Goal: Navigation & Orientation: Find specific page/section

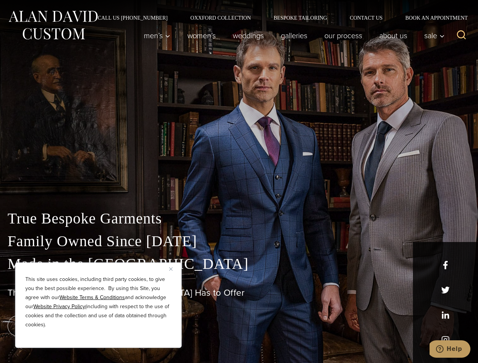
click at [239, 182] on div "True Bespoke Garments Family Owned Since [DATE] Made in [GEOGRAPHIC_DATA] The B…" at bounding box center [239, 267] width 478 height 194
click at [174, 269] on button "Close" at bounding box center [173, 269] width 9 height 9
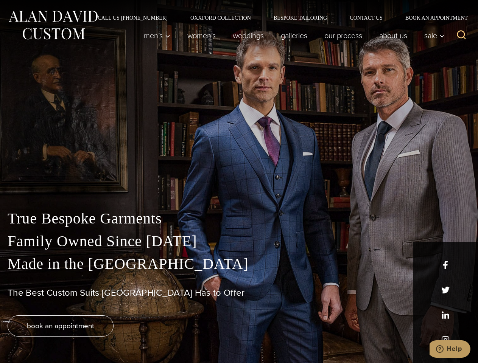
click at [98, 338] on div "True Bespoke Garments Family Owned Since [DATE] Made in [GEOGRAPHIC_DATA] The B…" at bounding box center [239, 285] width 478 height 156
click at [461, 36] on icon "Search" at bounding box center [461, 35] width 11 height 11
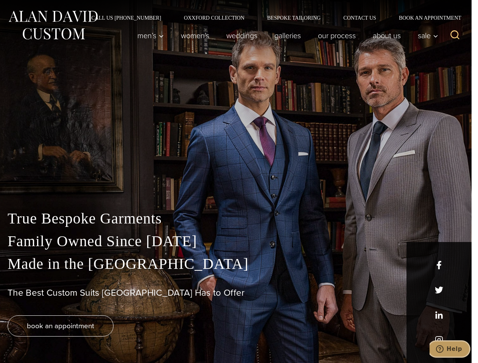
click at [443, 349] on icon "Help" at bounding box center [440, 349] width 8 height 8
